Goal: Go to known website: Access a specific website the user already knows

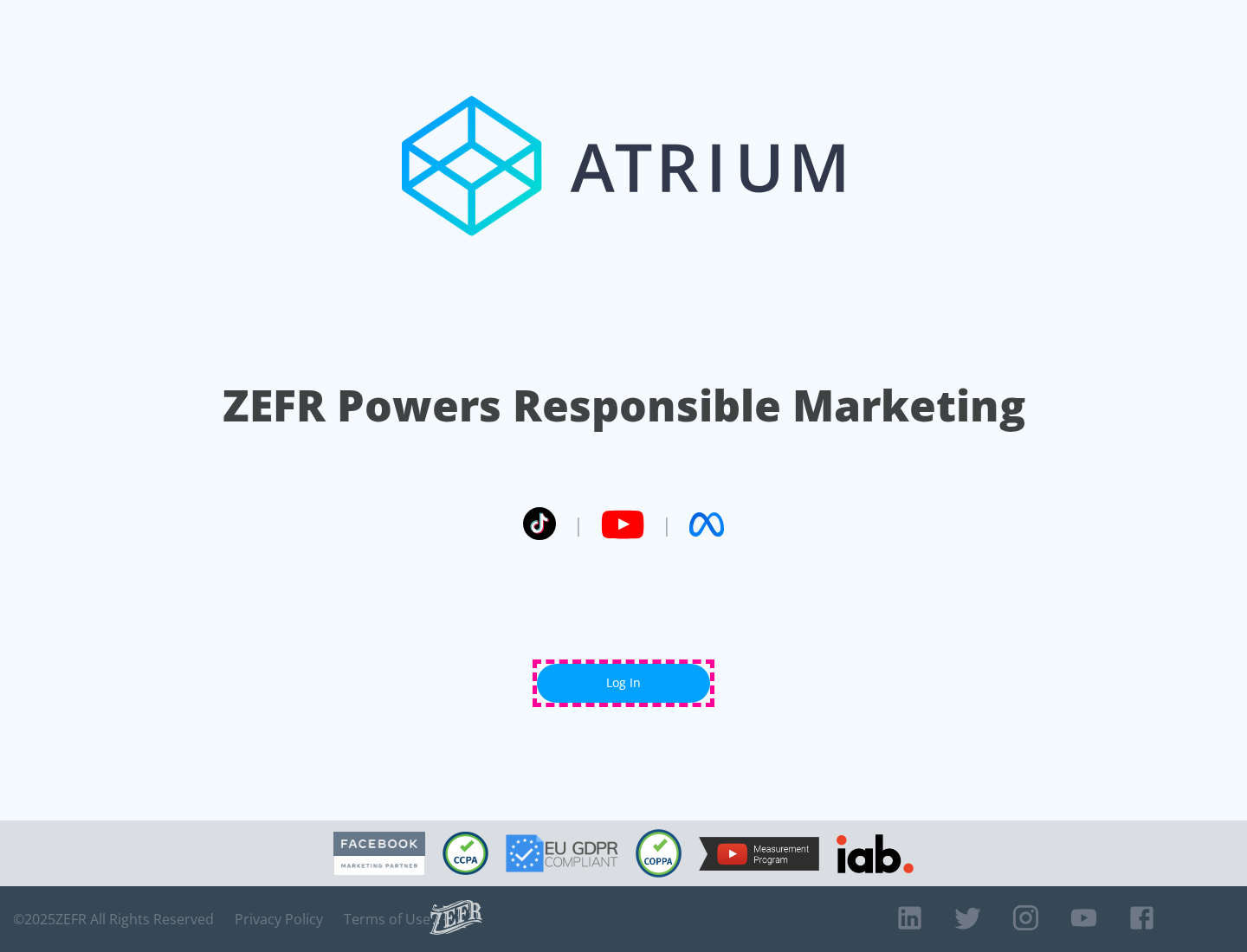
click at [623, 683] on link "Log In" at bounding box center [623, 684] width 174 height 39
